Goal: Obtain resource: Download file/media

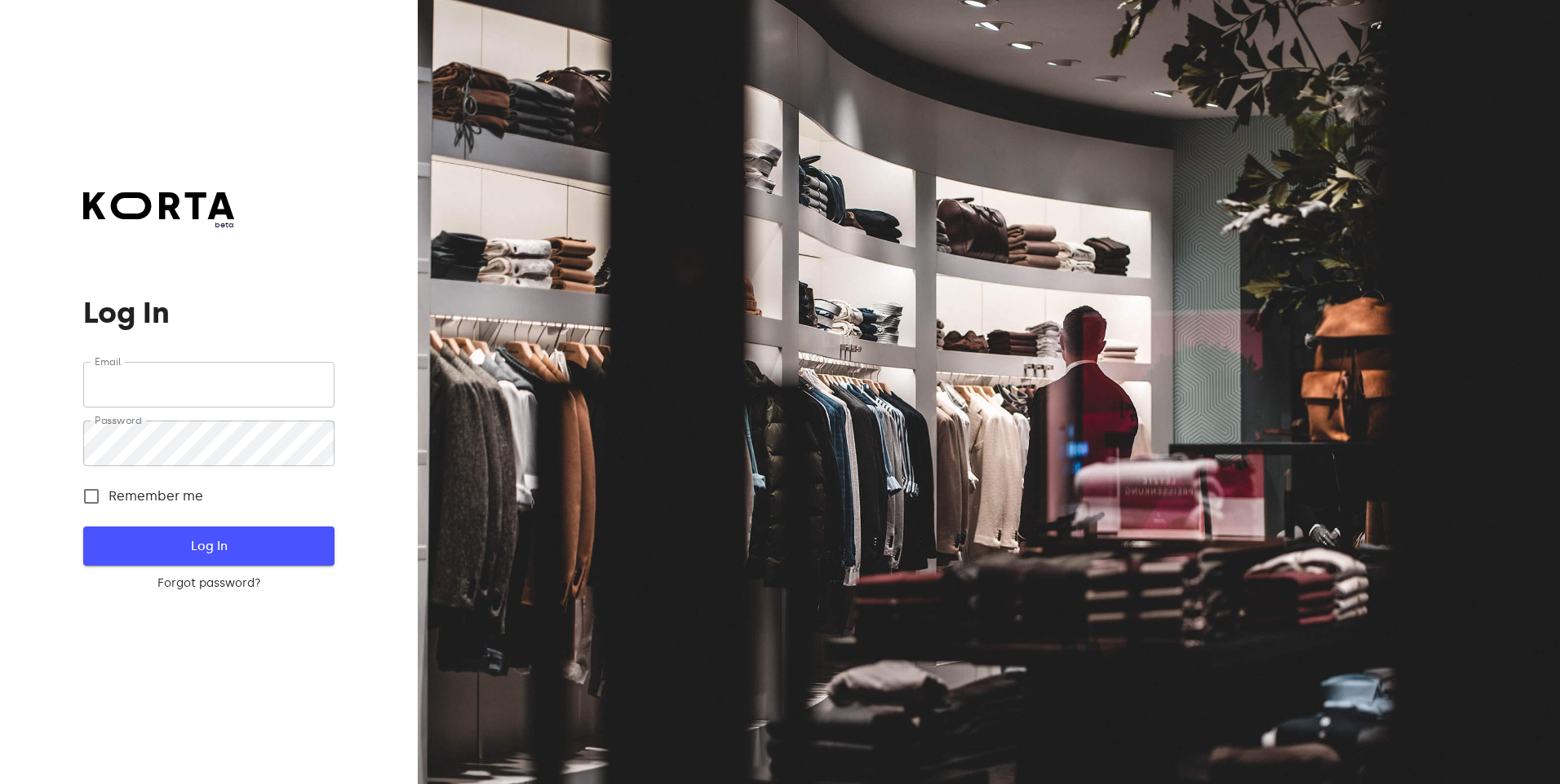
type input "[EMAIL_ADDRESS][DOMAIN_NAME]"
click at [182, 548] on span "Log In" at bounding box center [208, 547] width 198 height 21
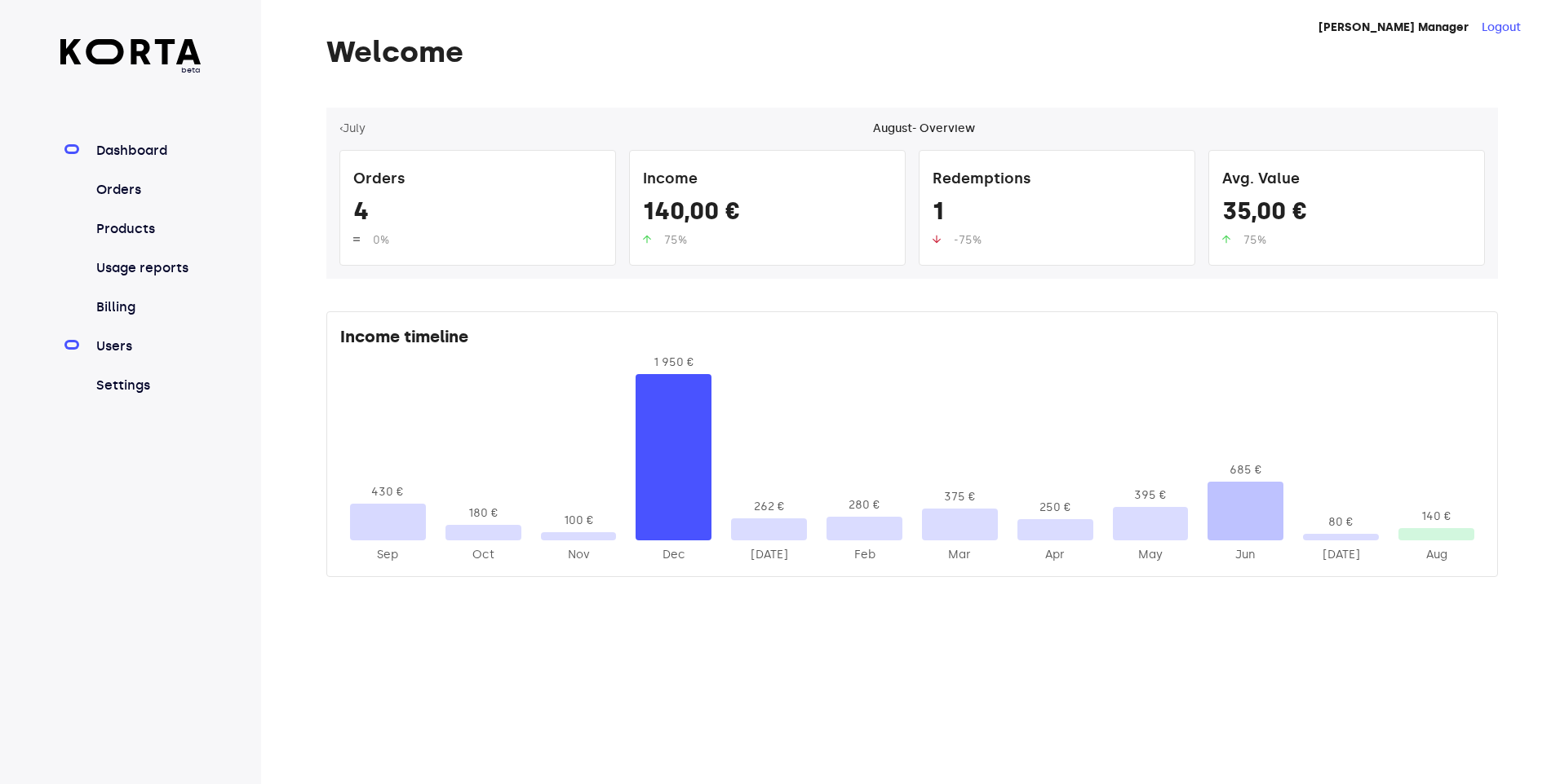
click at [114, 343] on link "Users" at bounding box center [147, 347] width 109 height 20
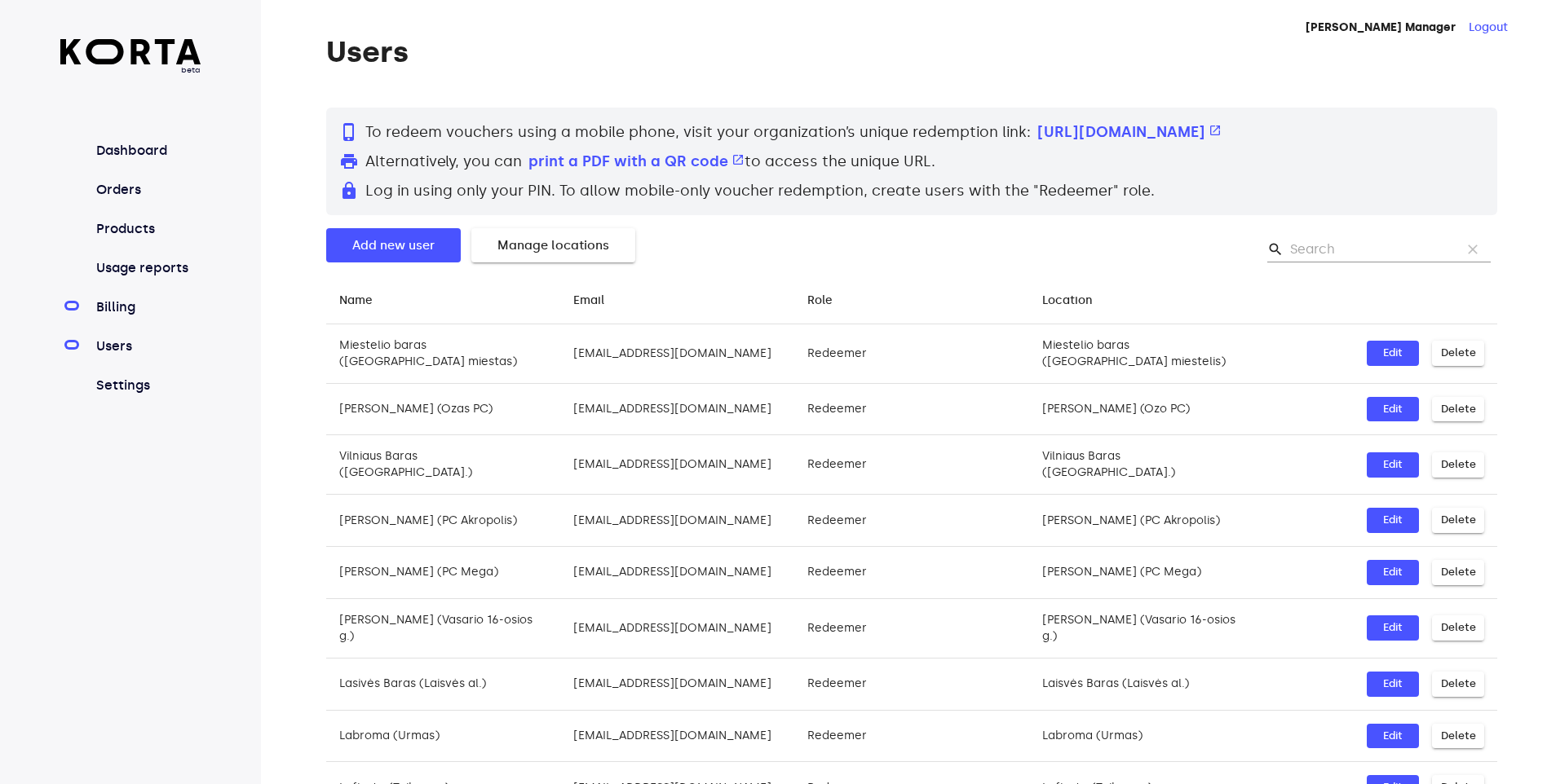
click at [110, 309] on link "Billing" at bounding box center [147, 308] width 109 height 20
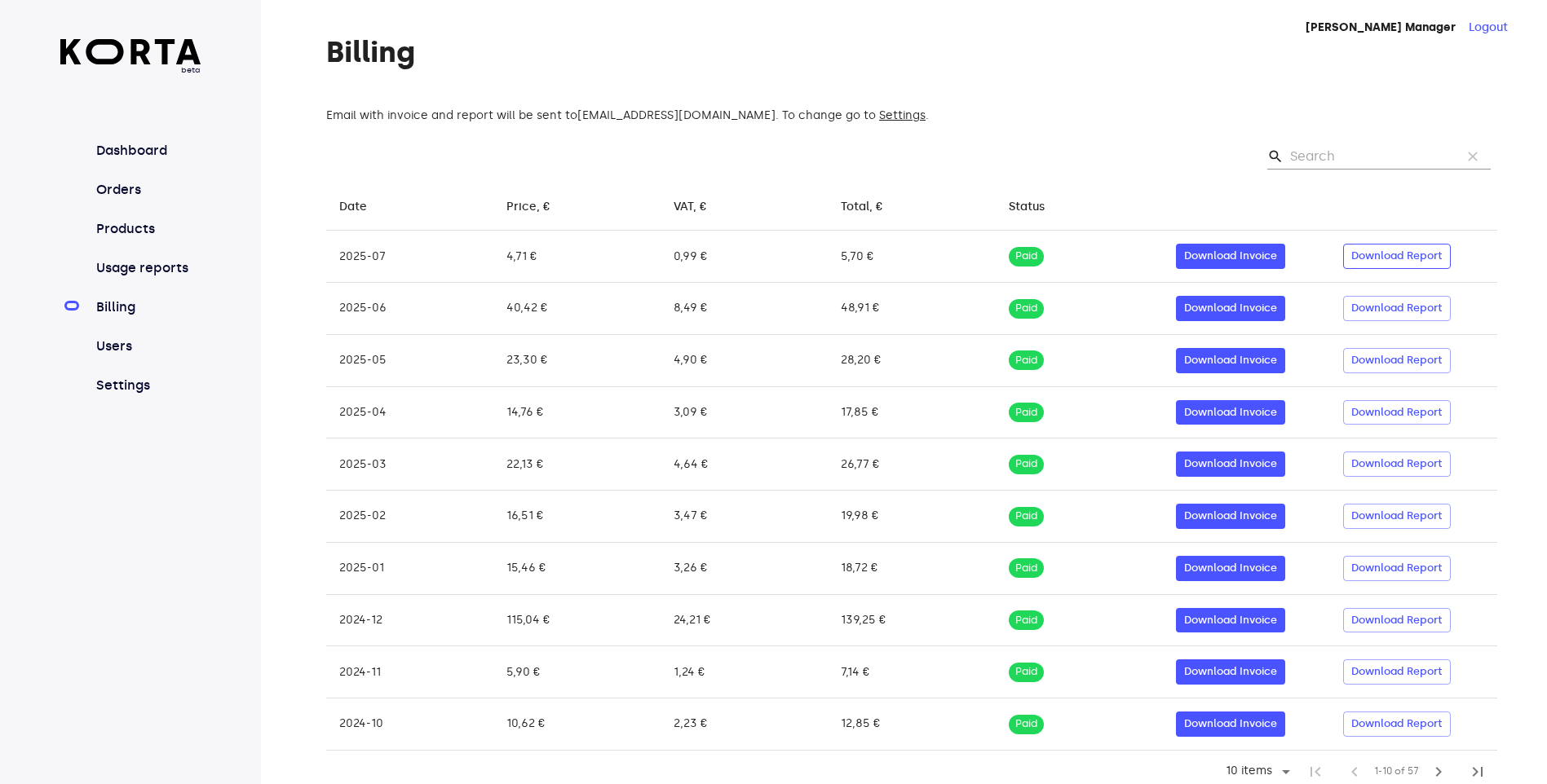
click at [1400, 258] on span "Download Report" at bounding box center [1397, 256] width 91 height 19
click at [126, 265] on link "Usage reports" at bounding box center [147, 268] width 109 height 20
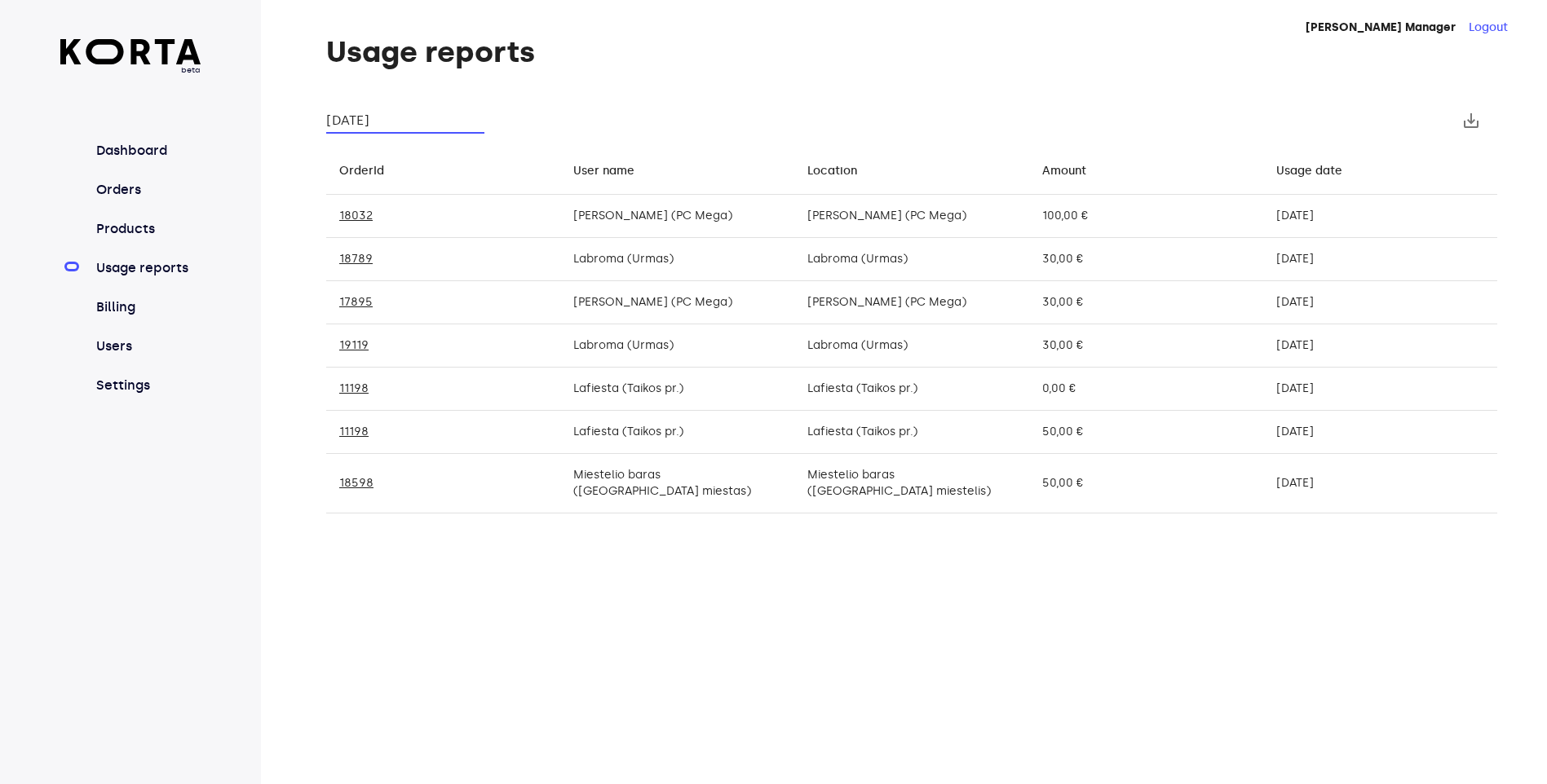
click at [415, 118] on input "[DATE]" at bounding box center [405, 120] width 158 height 26
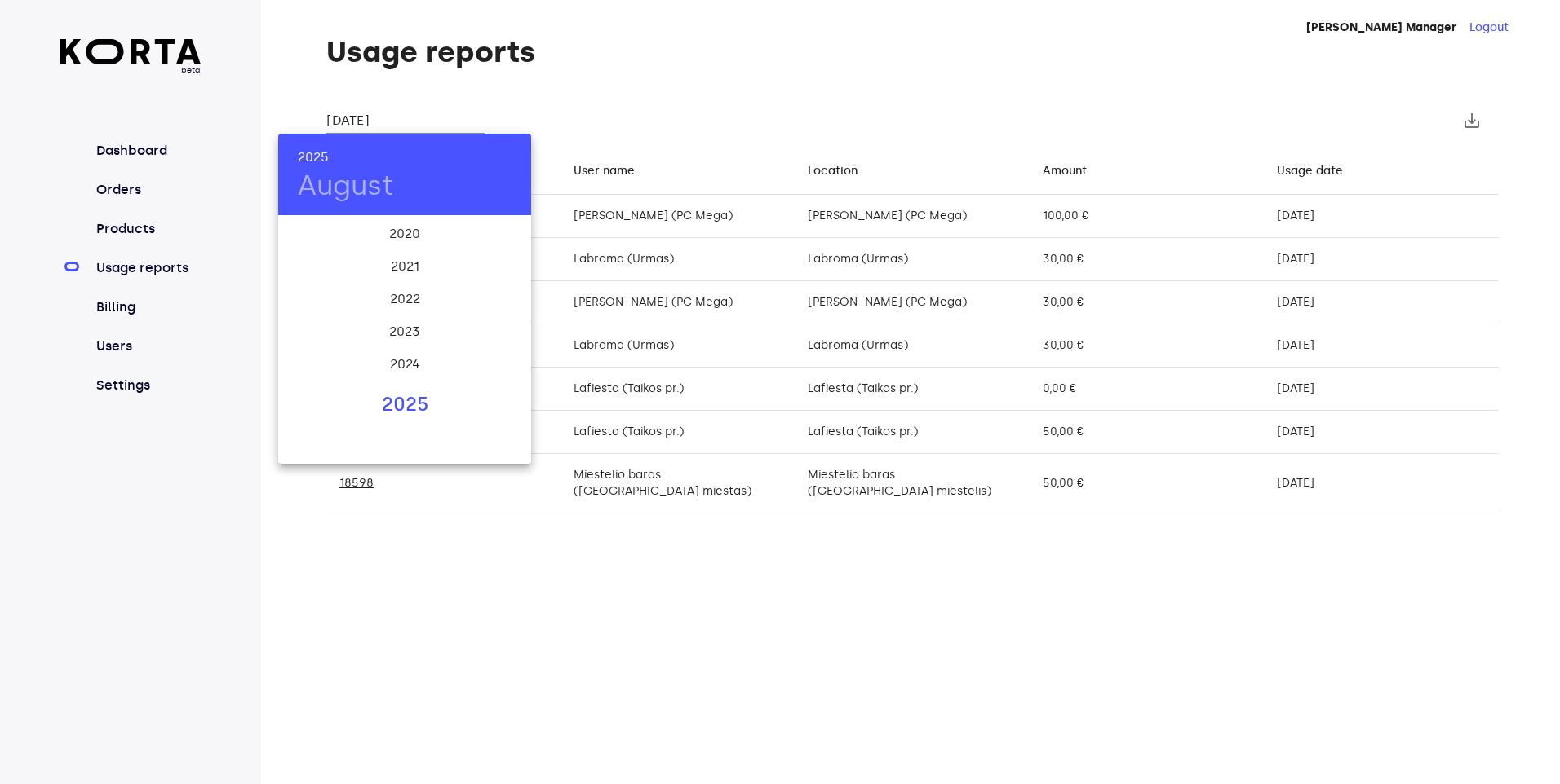
click at [395, 400] on div "2025" at bounding box center [404, 405] width 253 height 33
click at [312, 369] on div "[DATE]" at bounding box center [320, 370] width 84 height 62
type input "[DATE]"
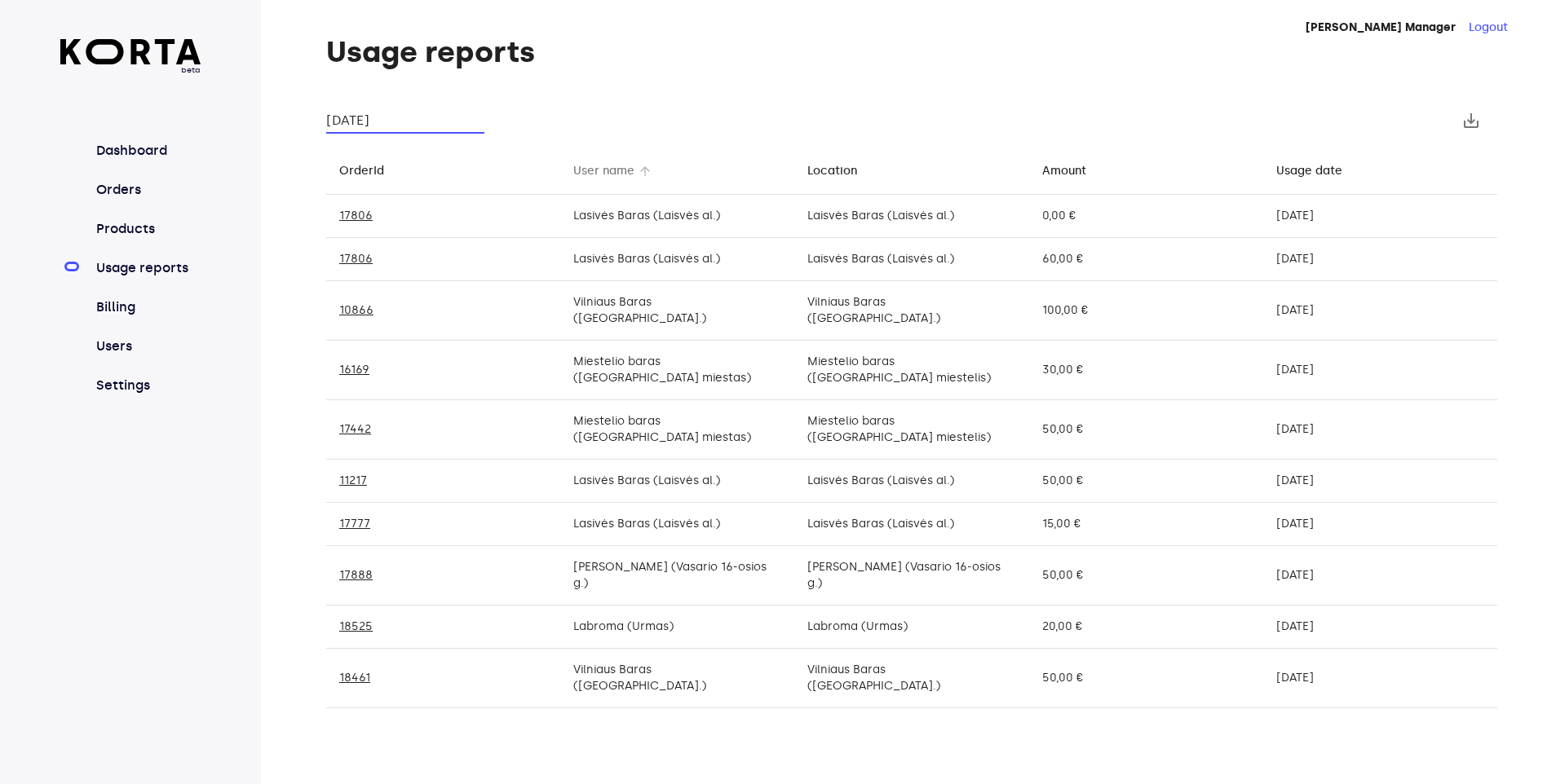
click at [593, 180] on div "User name" at bounding box center [604, 171] width 62 height 20
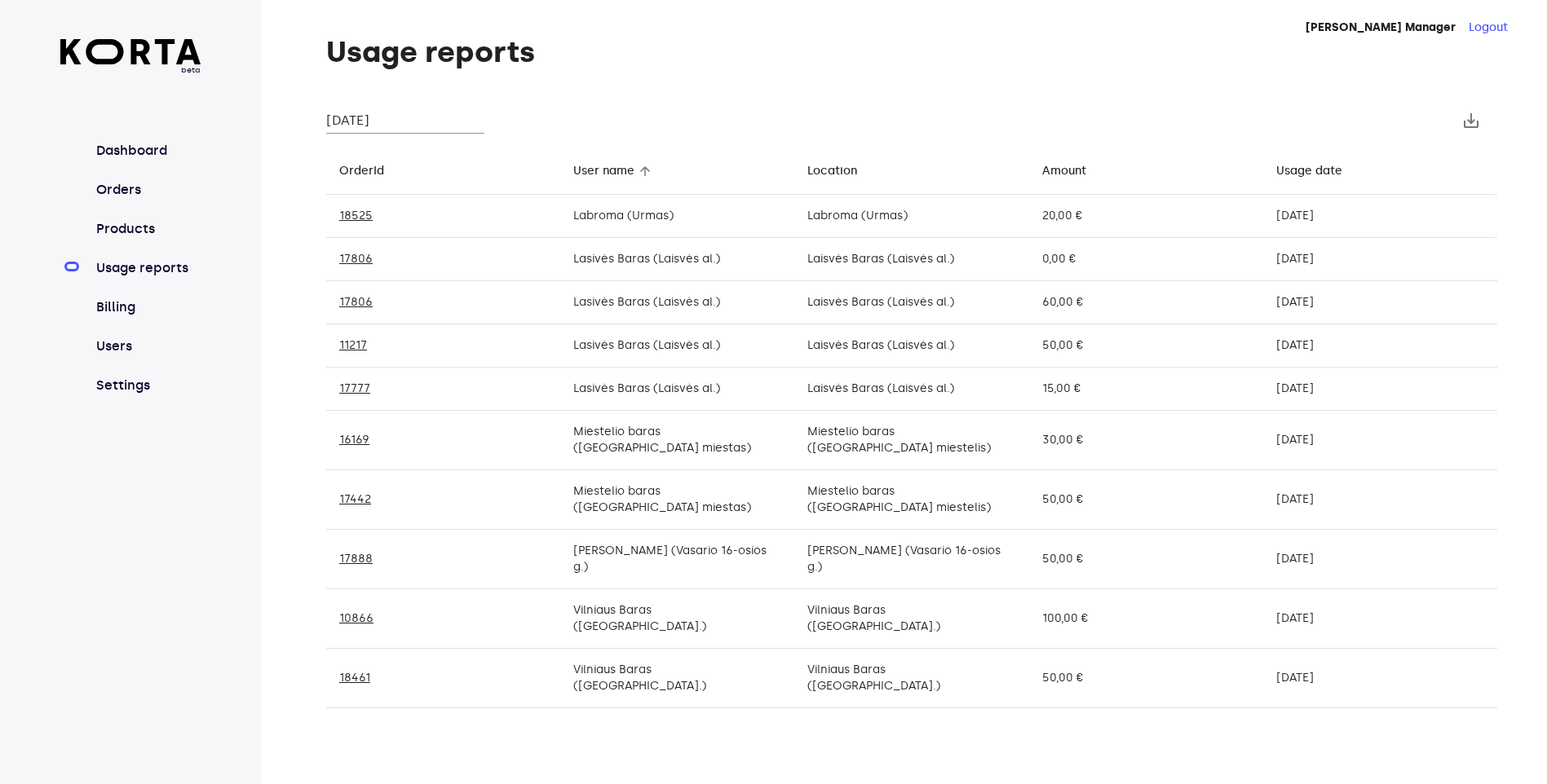
click at [699, 471] on td "Miestelio baras ([GEOGRAPHIC_DATA] miestas)" at bounding box center [677, 499] width 234 height 60
click at [671, 530] on td "[PERSON_NAME] (Vasario 16-osios g.)" at bounding box center [677, 559] width 234 height 60
drag, startPoint x: 901, startPoint y: 590, endPoint x: 901, endPoint y: 579, distance: 11.0
click at [902, 649] on td "Vilniaus Baras ([GEOGRAPHIC_DATA].)" at bounding box center [911, 679] width 234 height 60
